Goal: Task Accomplishment & Management: Use online tool/utility

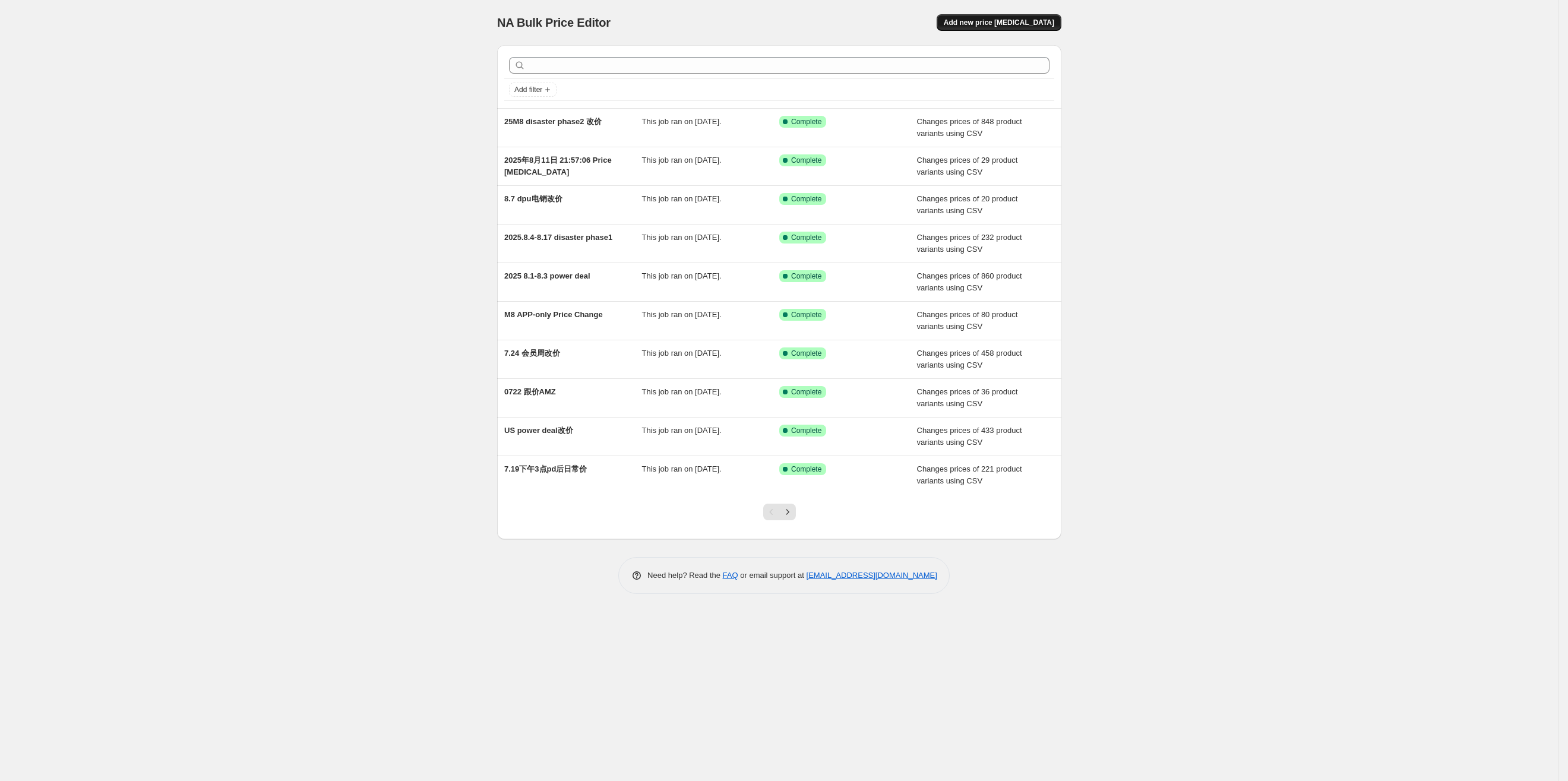
click at [1040, 19] on span "Add new price [MEDICAL_DATA]" at bounding box center [999, 22] width 110 height 9
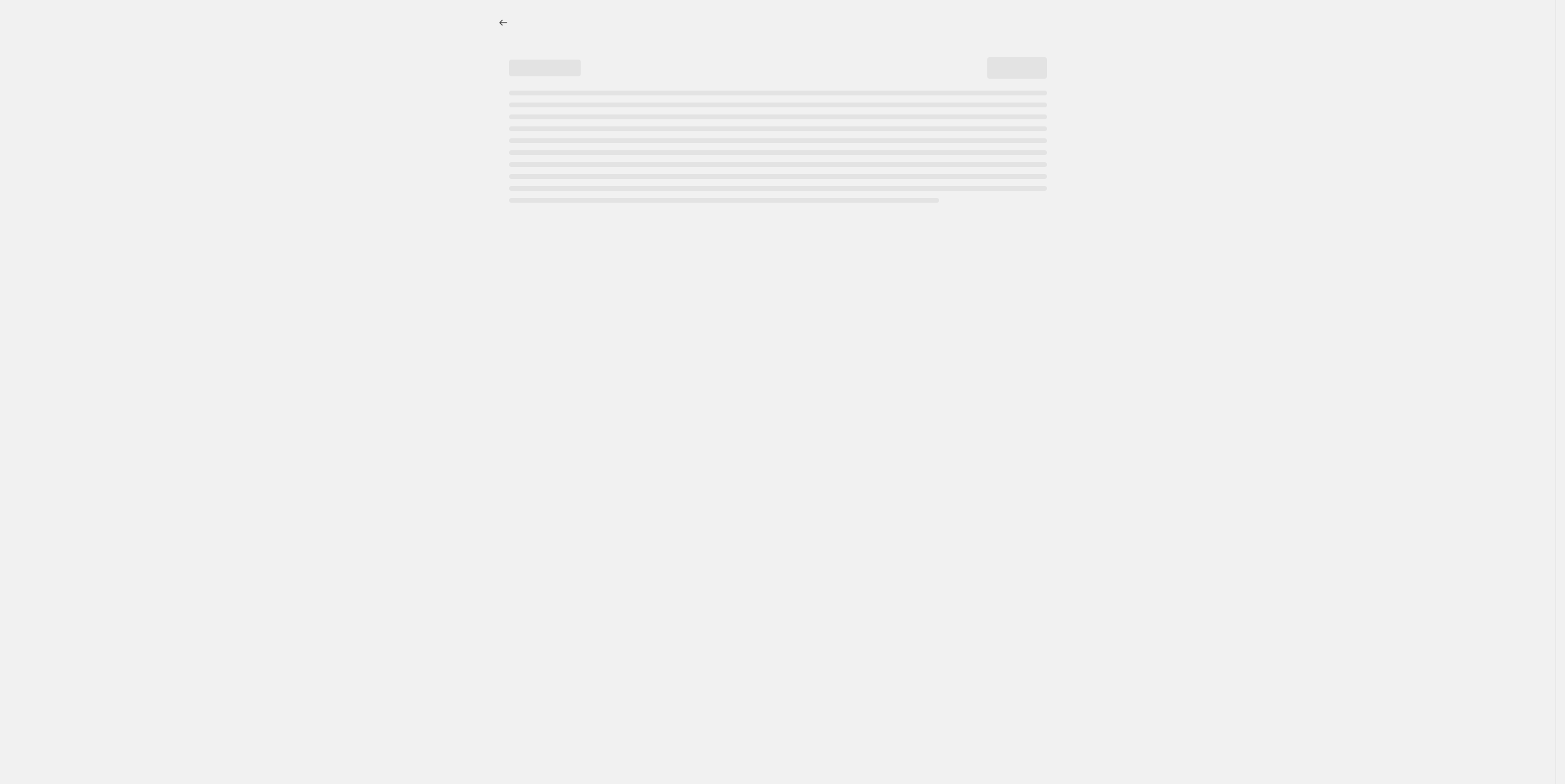
select select "percentage"
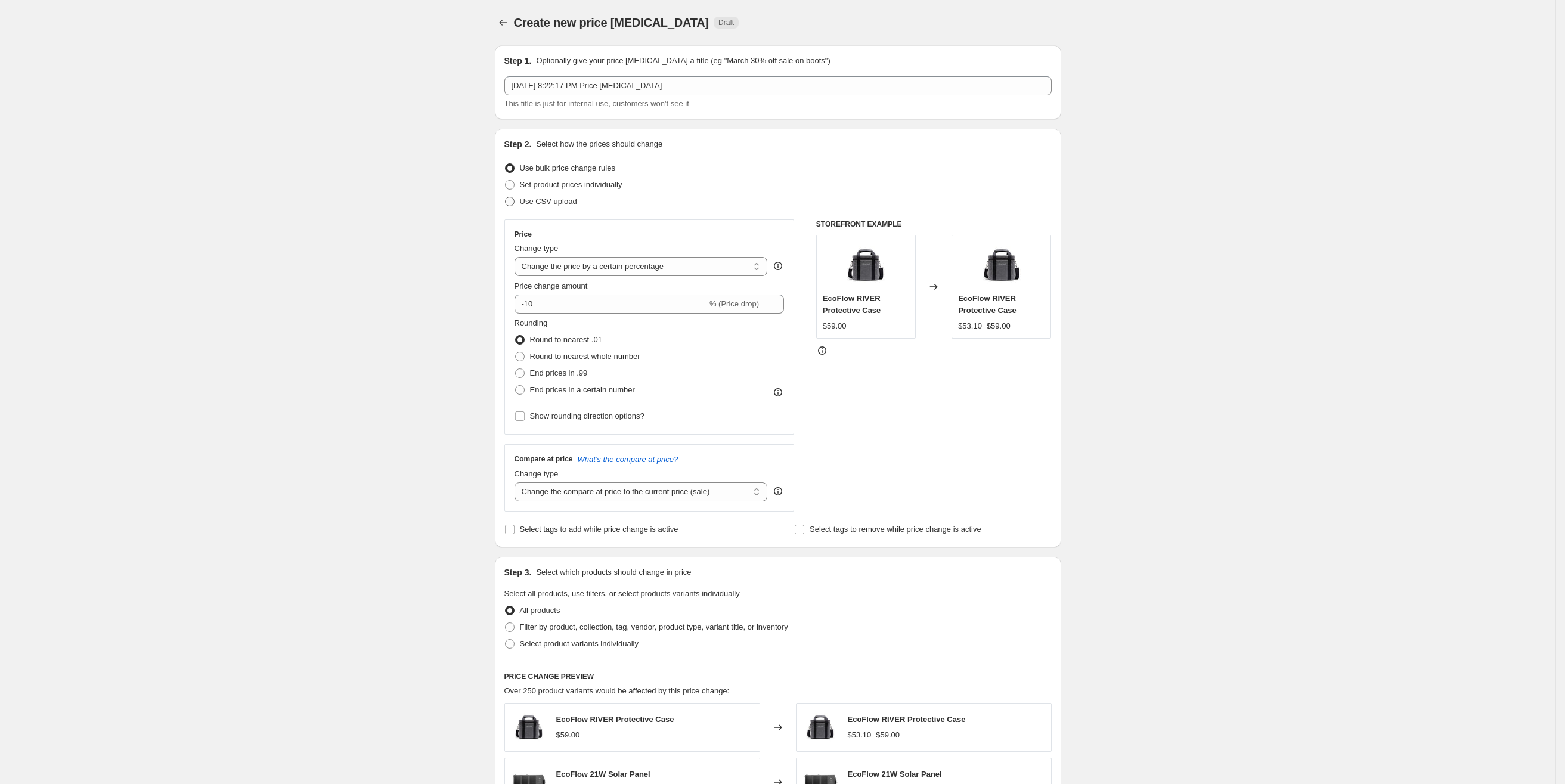
click at [567, 202] on span "Use CSV upload" at bounding box center [549, 201] width 57 height 9
click at [505, 197] on input "Use CSV upload" at bounding box center [505, 197] width 1 height 1
radio input "true"
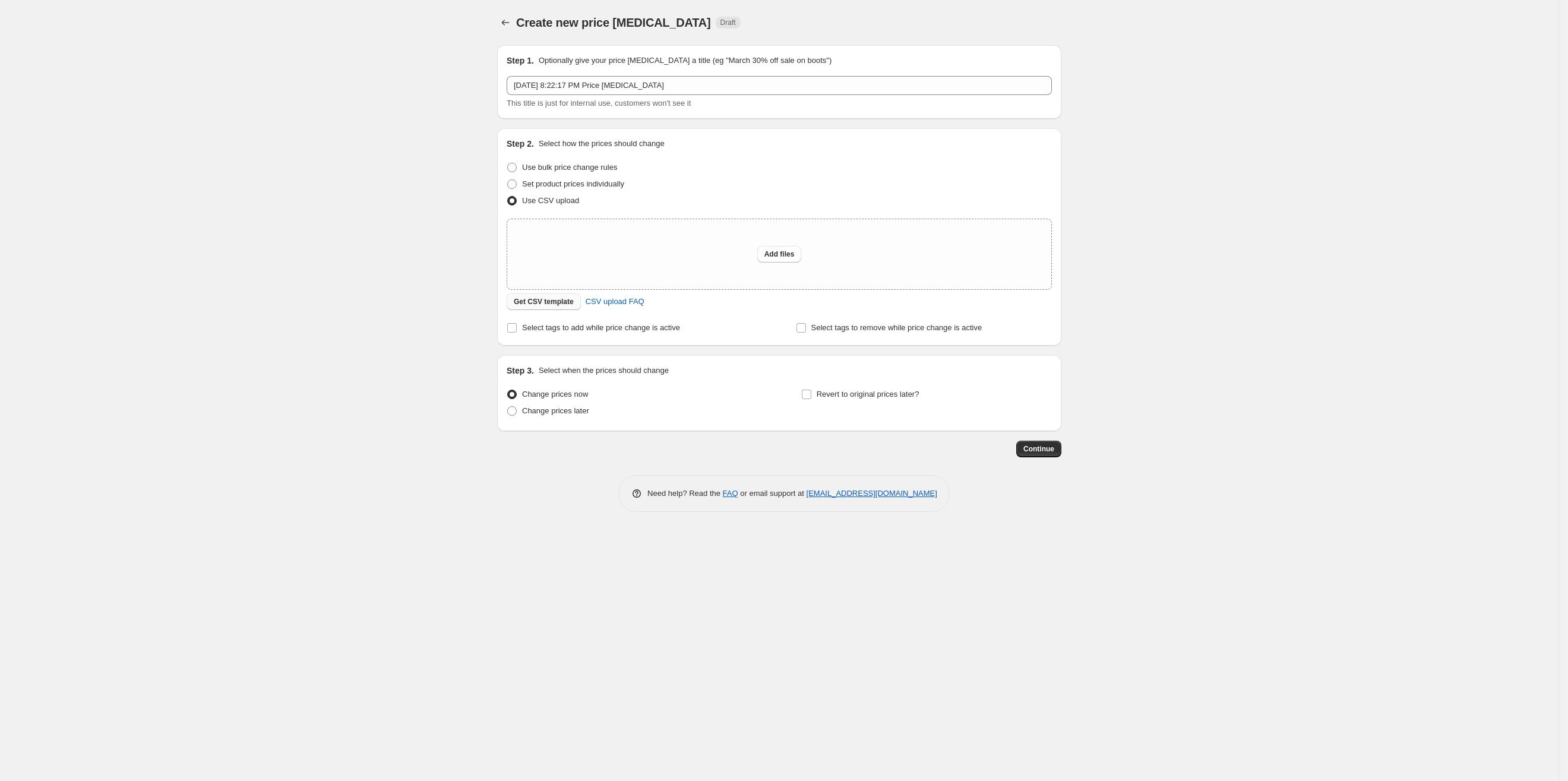
click at [549, 305] on span "Get CSV template" at bounding box center [544, 301] width 60 height 9
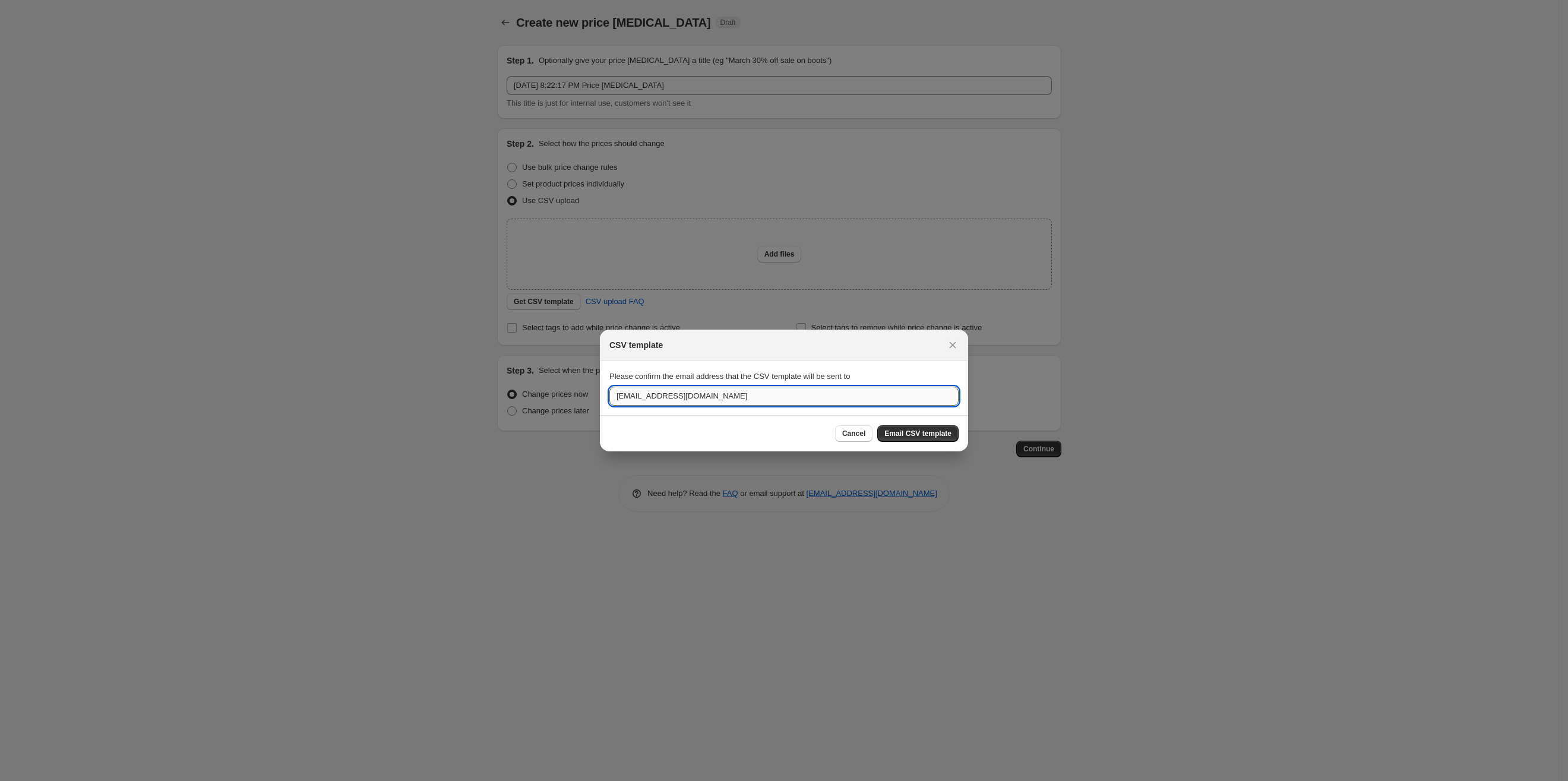
click at [725, 399] on input "[EMAIL_ADDRESS][DOMAIN_NAME]" at bounding box center [784, 396] width 349 height 19
drag, startPoint x: 725, startPoint y: 399, endPoint x: 561, endPoint y: 390, distance: 164.2
click at [561, 780] on div "CSV template Please confirm the email address that the CSV template will be sen…" at bounding box center [784, 781] width 1568 height 0
type input "[PERSON_NAME][EMAIL_ADDRESS][DOMAIN_NAME]"
click at [922, 434] on span "Email CSV template" at bounding box center [918, 433] width 67 height 9
